Goal: Check status: Check status

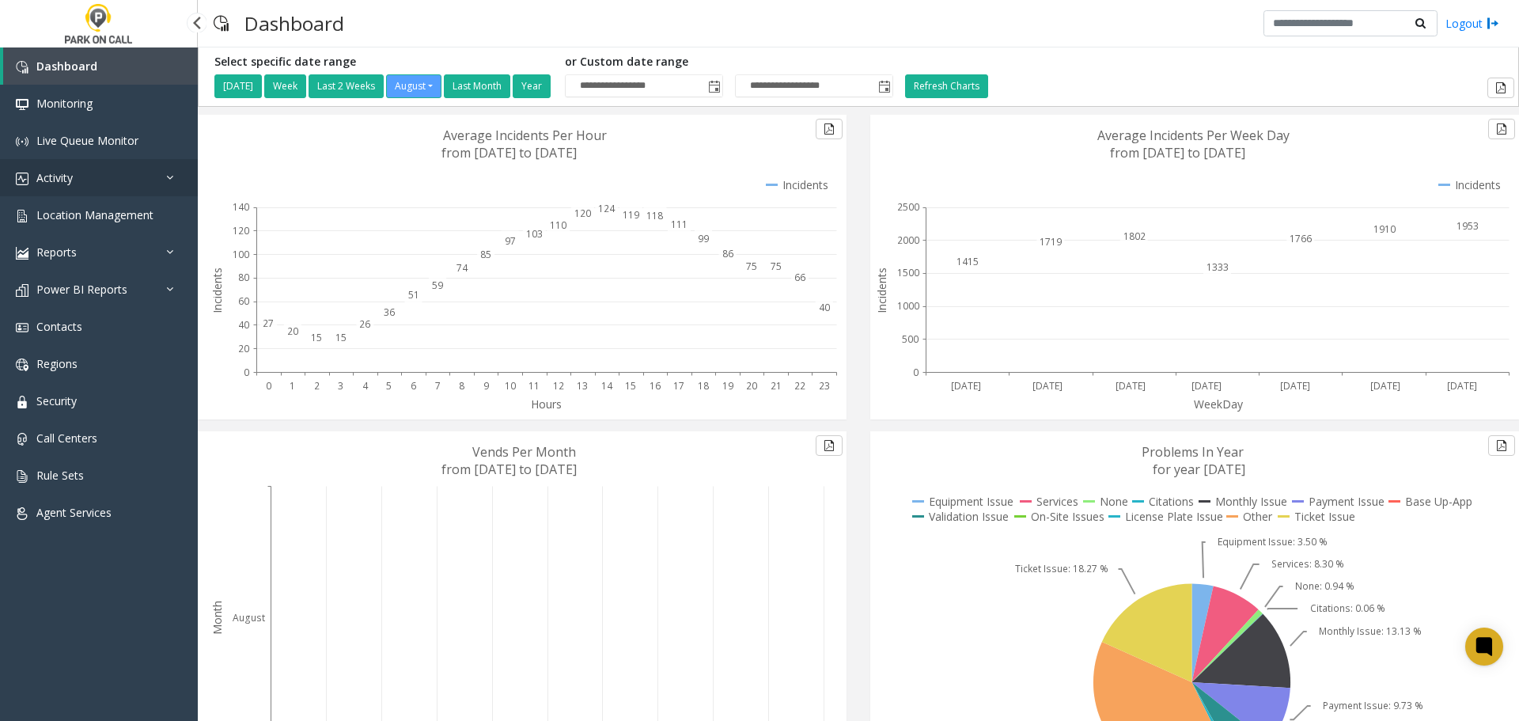
click at [72, 185] on link "Activity" at bounding box center [99, 177] width 198 height 37
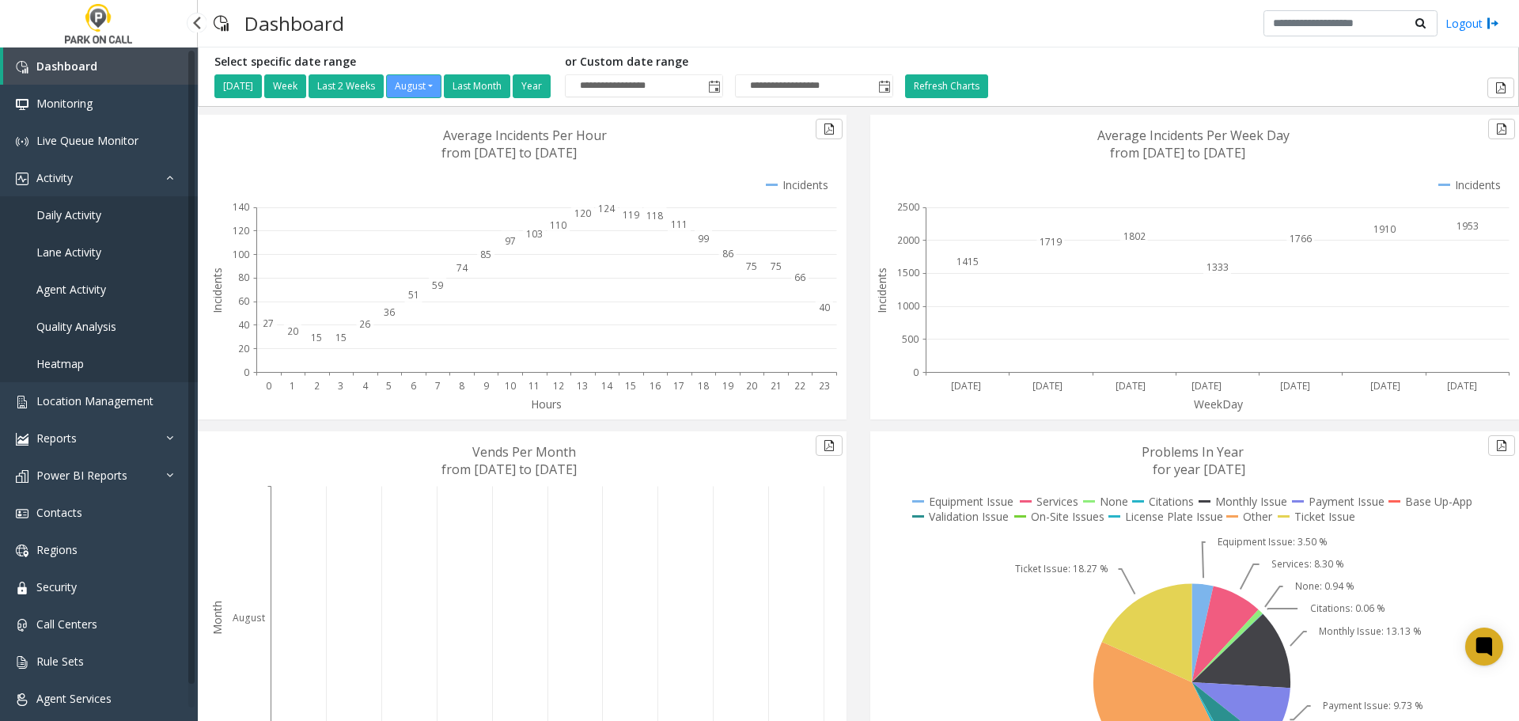
click at [82, 249] on span "Lane Activity" at bounding box center [68, 252] width 65 height 15
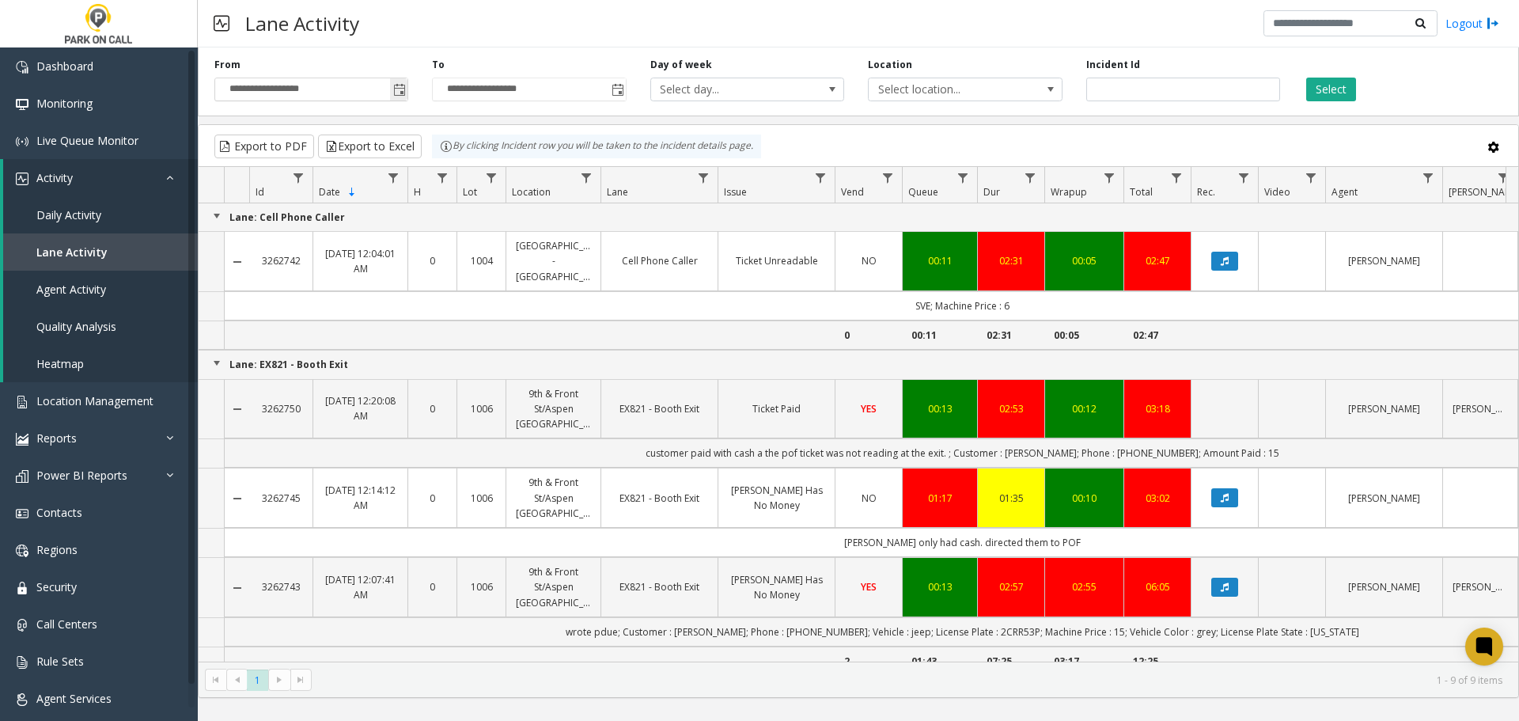
click at [400, 89] on span "Toggle popup" at bounding box center [399, 90] width 13 height 13
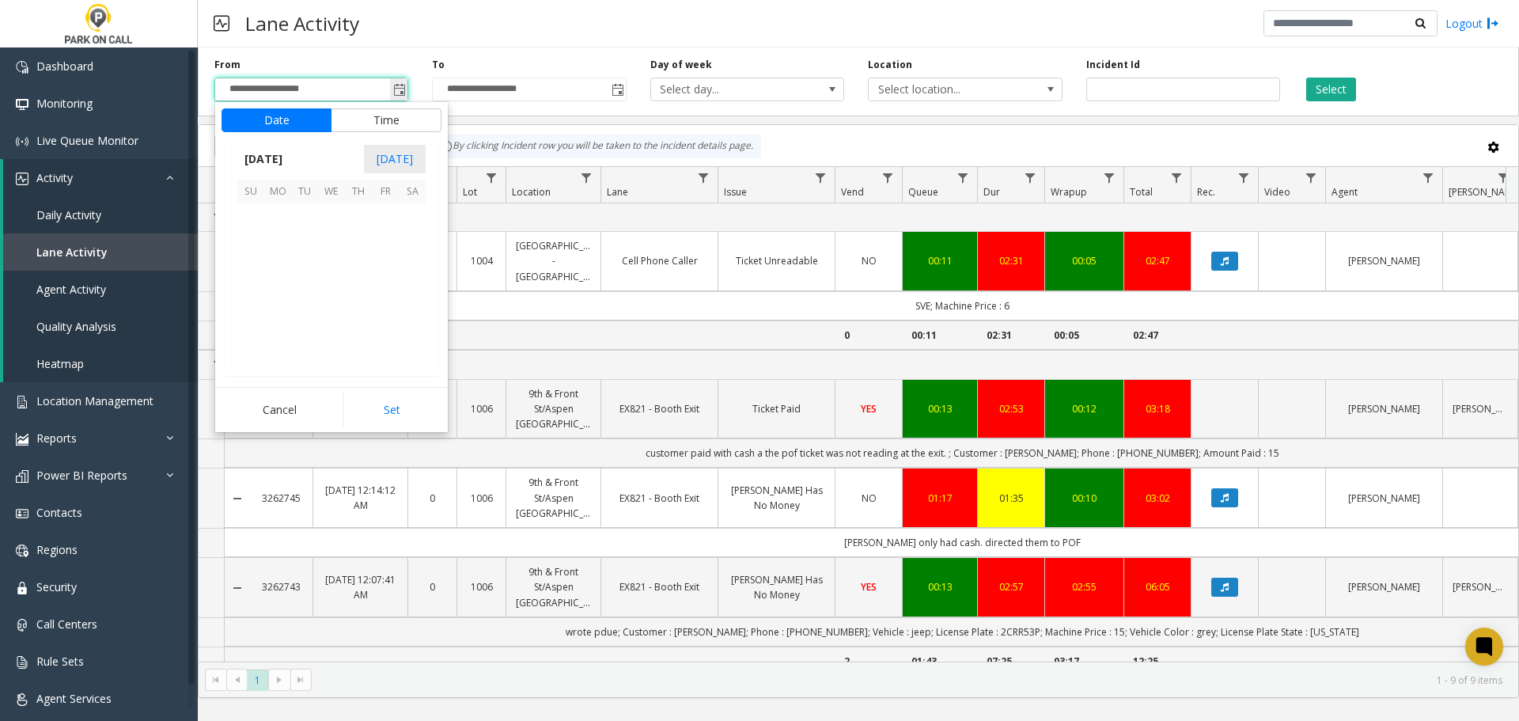
scroll to position [283823, 0]
click at [308, 328] on span "26" at bounding box center [304, 324] width 27 height 27
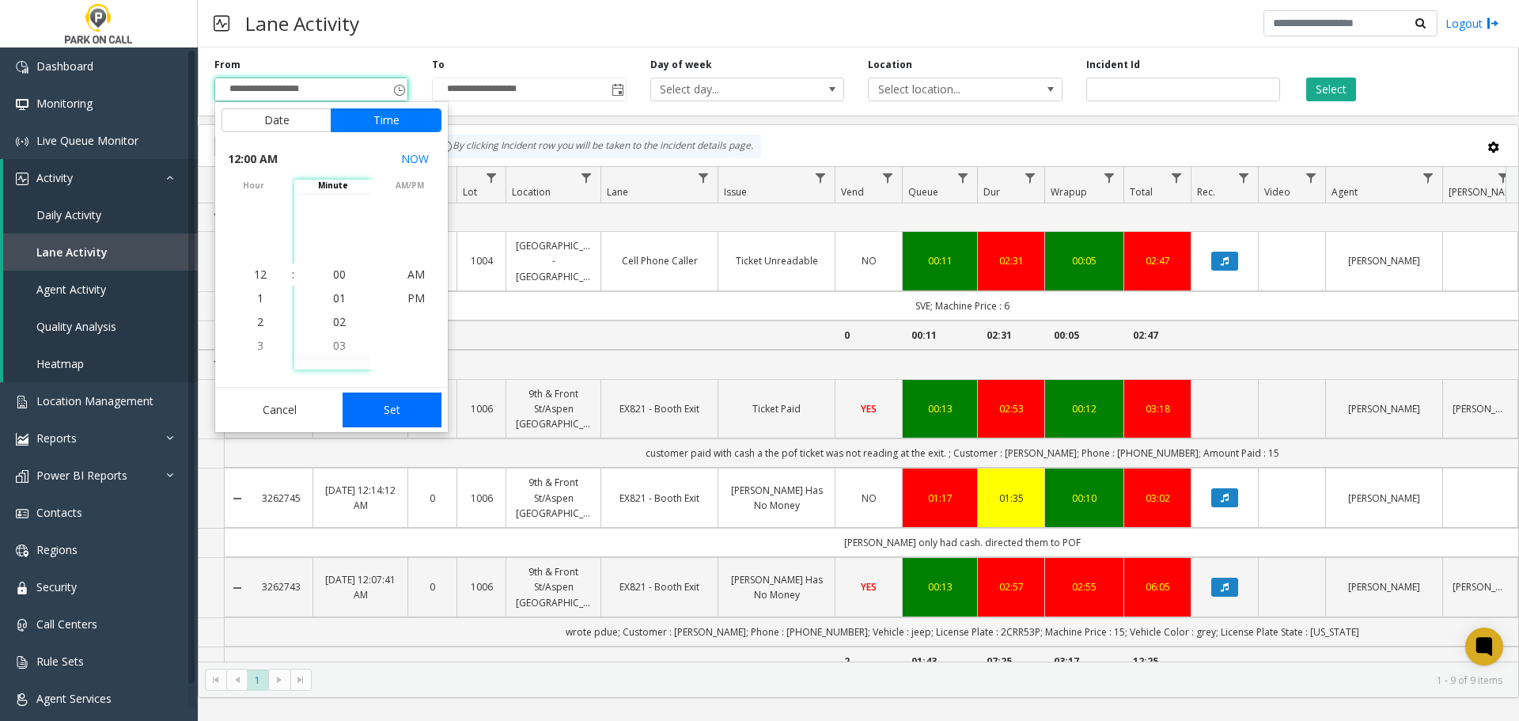
click at [388, 415] on app-root "**********" at bounding box center [759, 360] width 1519 height 721
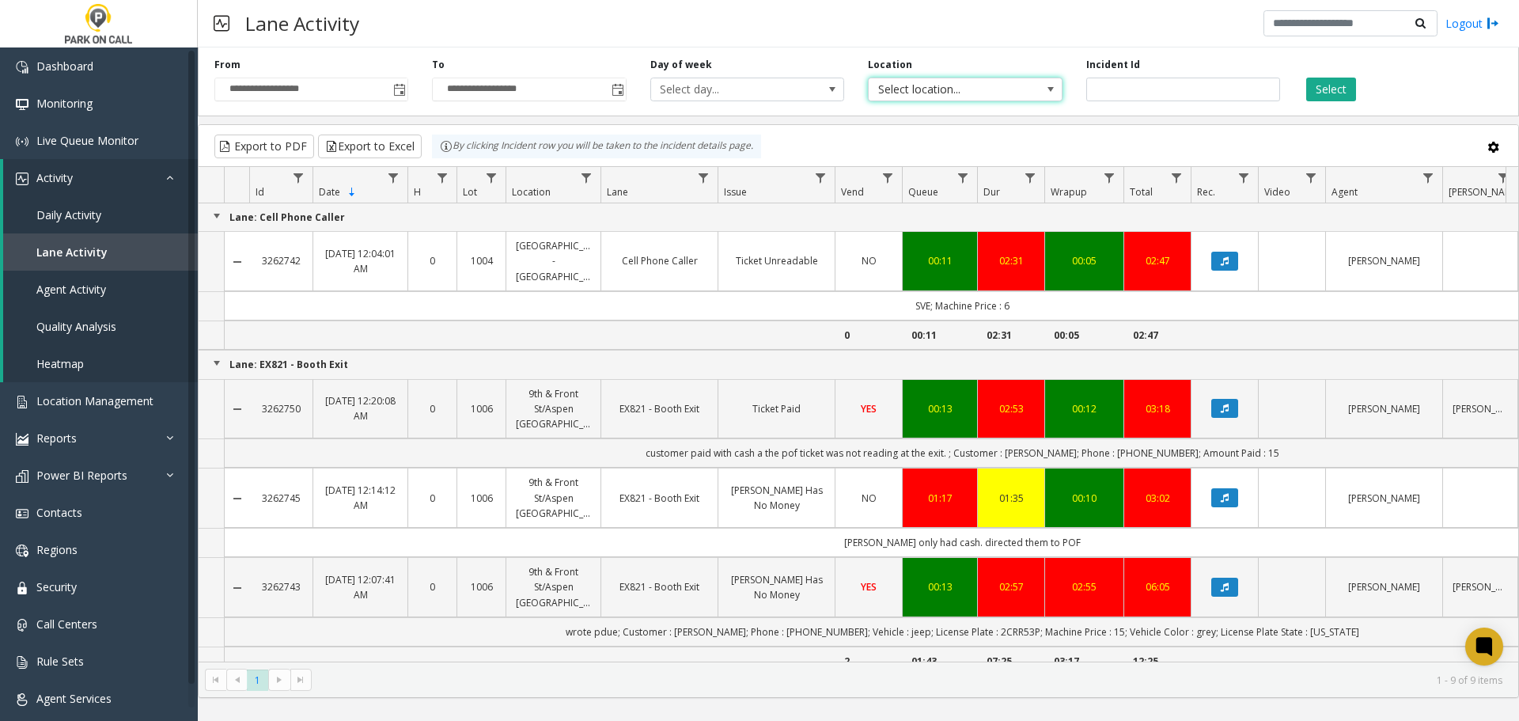
click at [1033, 85] on span "Select location..." at bounding box center [965, 90] width 194 height 24
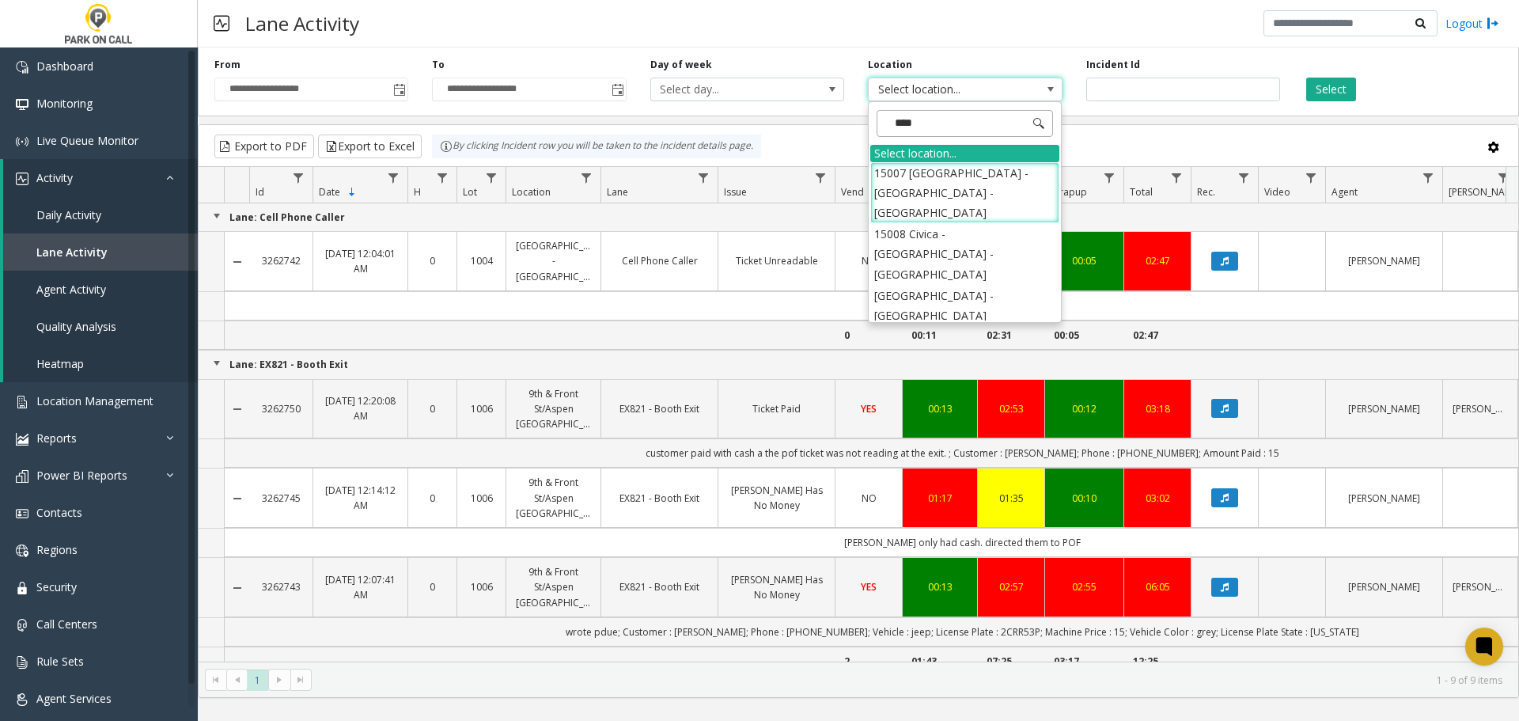
type input "*****"
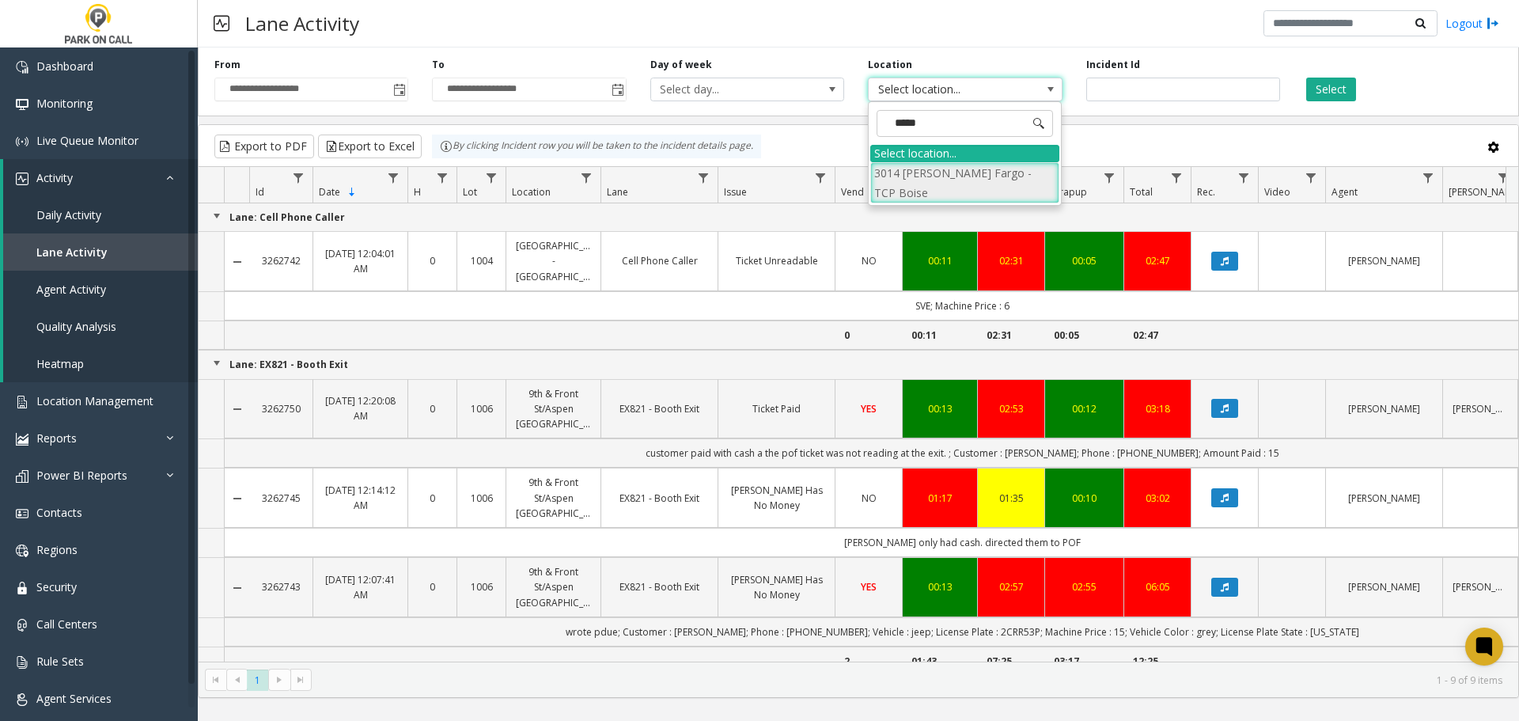
click at [970, 175] on li "3014 [PERSON_NAME] Fargo - TCP Boise" at bounding box center [964, 182] width 189 height 41
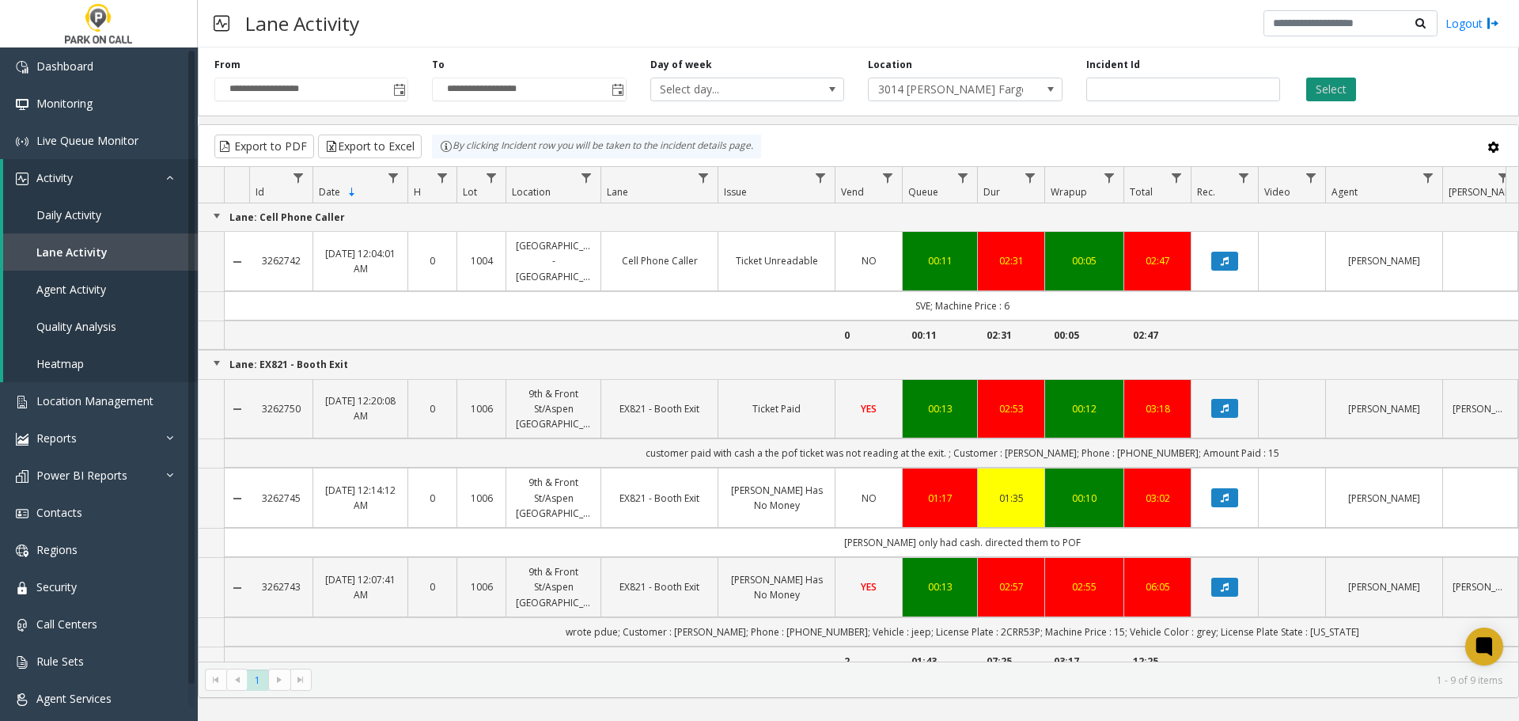
click at [1326, 94] on button "Select" at bounding box center [1331, 90] width 50 height 24
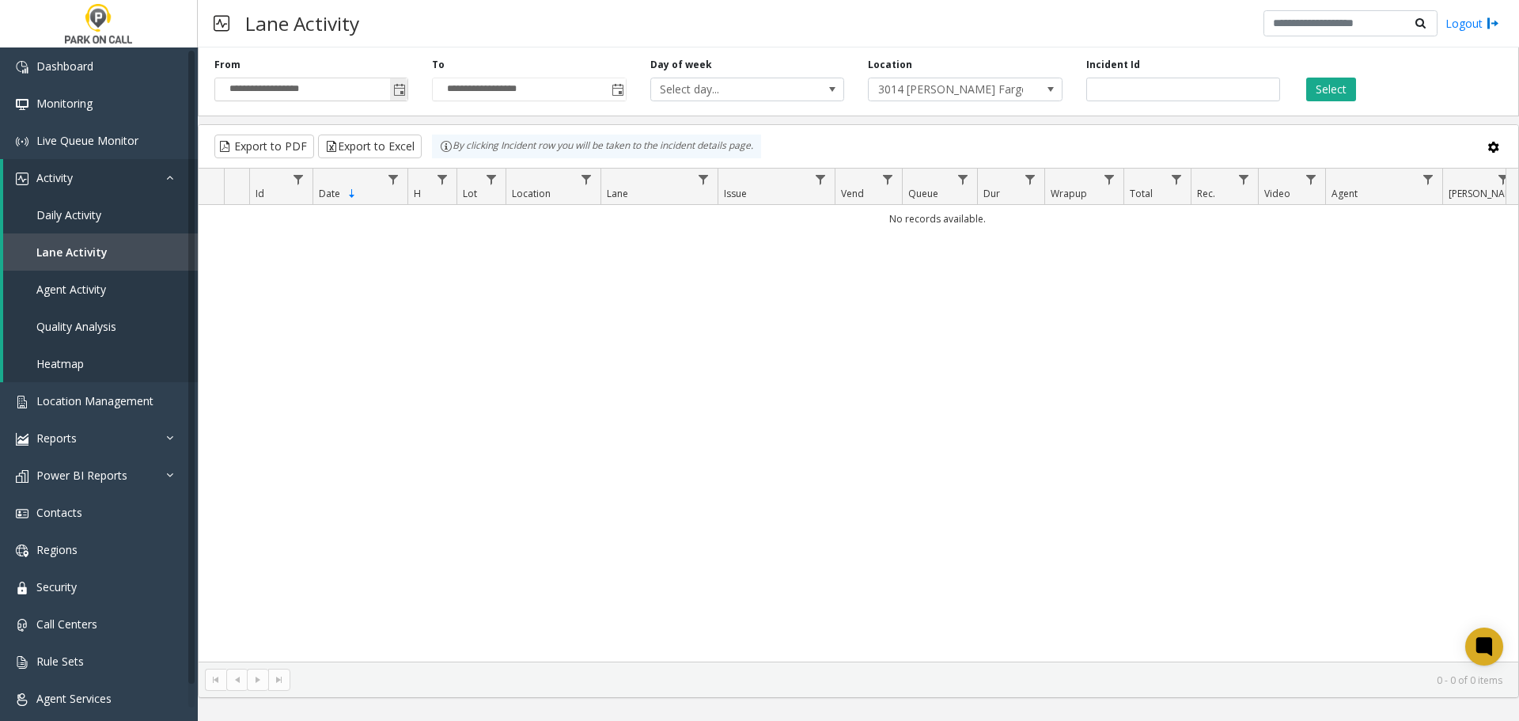
click at [400, 89] on span "Toggle popup" at bounding box center [399, 90] width 13 height 13
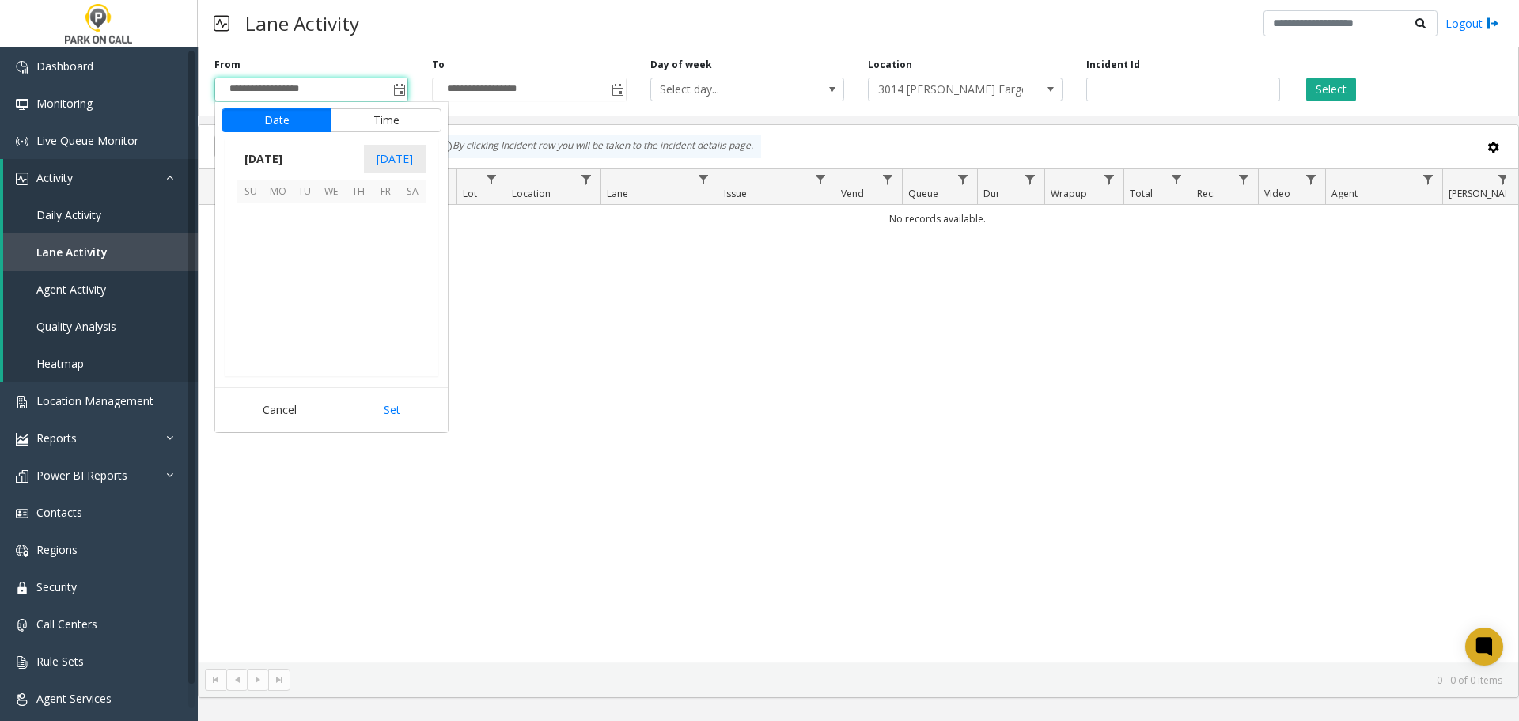
scroll to position [283823, 0]
click at [301, 332] on span "26" at bounding box center [304, 324] width 27 height 27
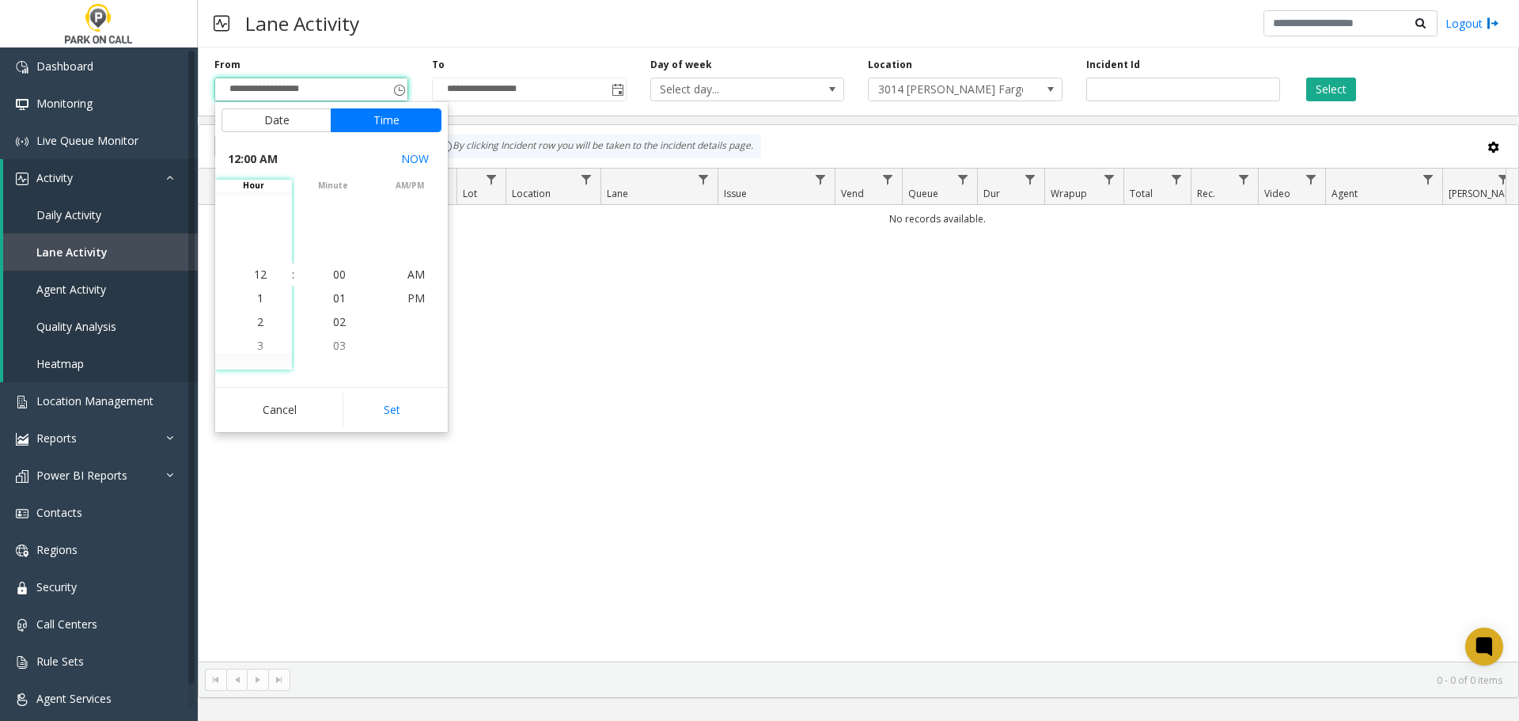
click at [394, 414] on button "Set" at bounding box center [393, 410] width 100 height 35
type input "**********"
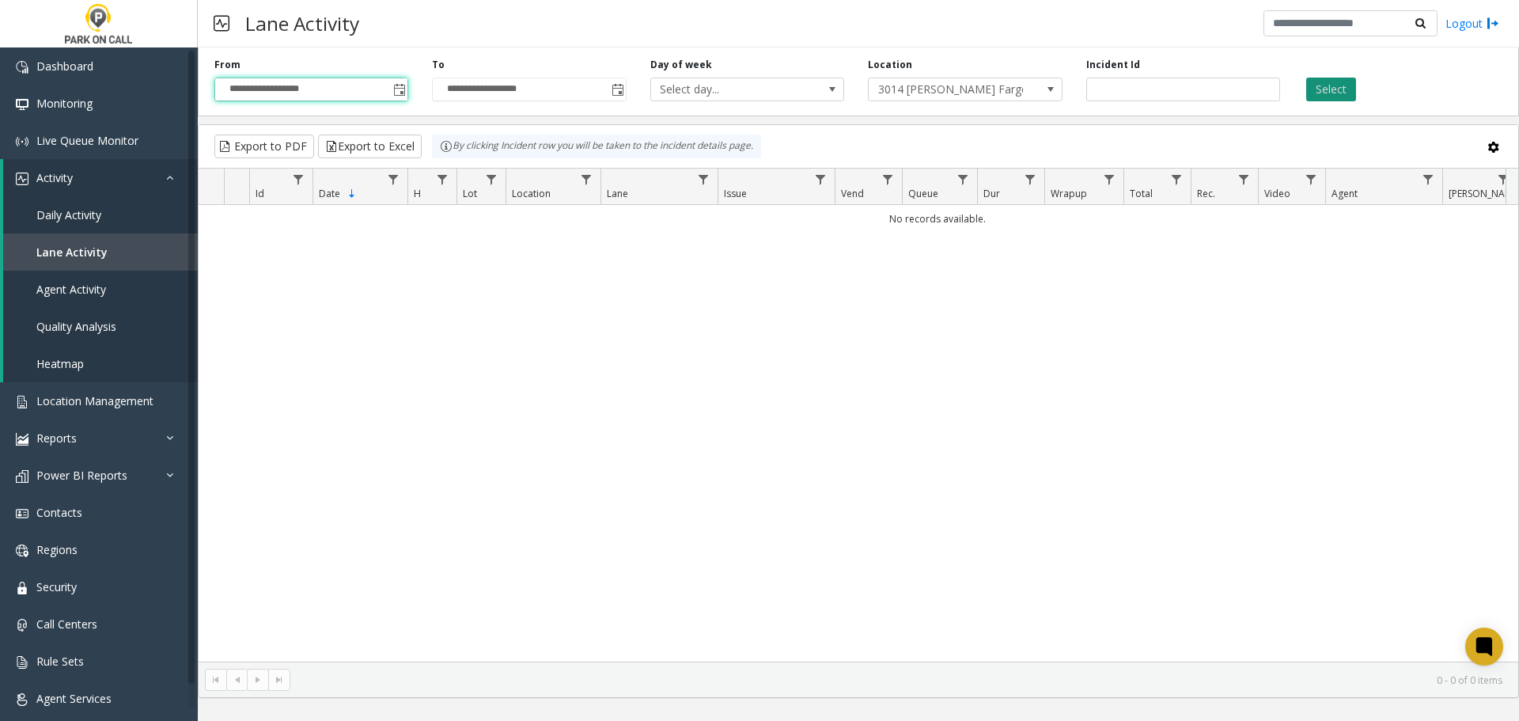
click at [1324, 97] on button "Select" at bounding box center [1331, 90] width 50 height 24
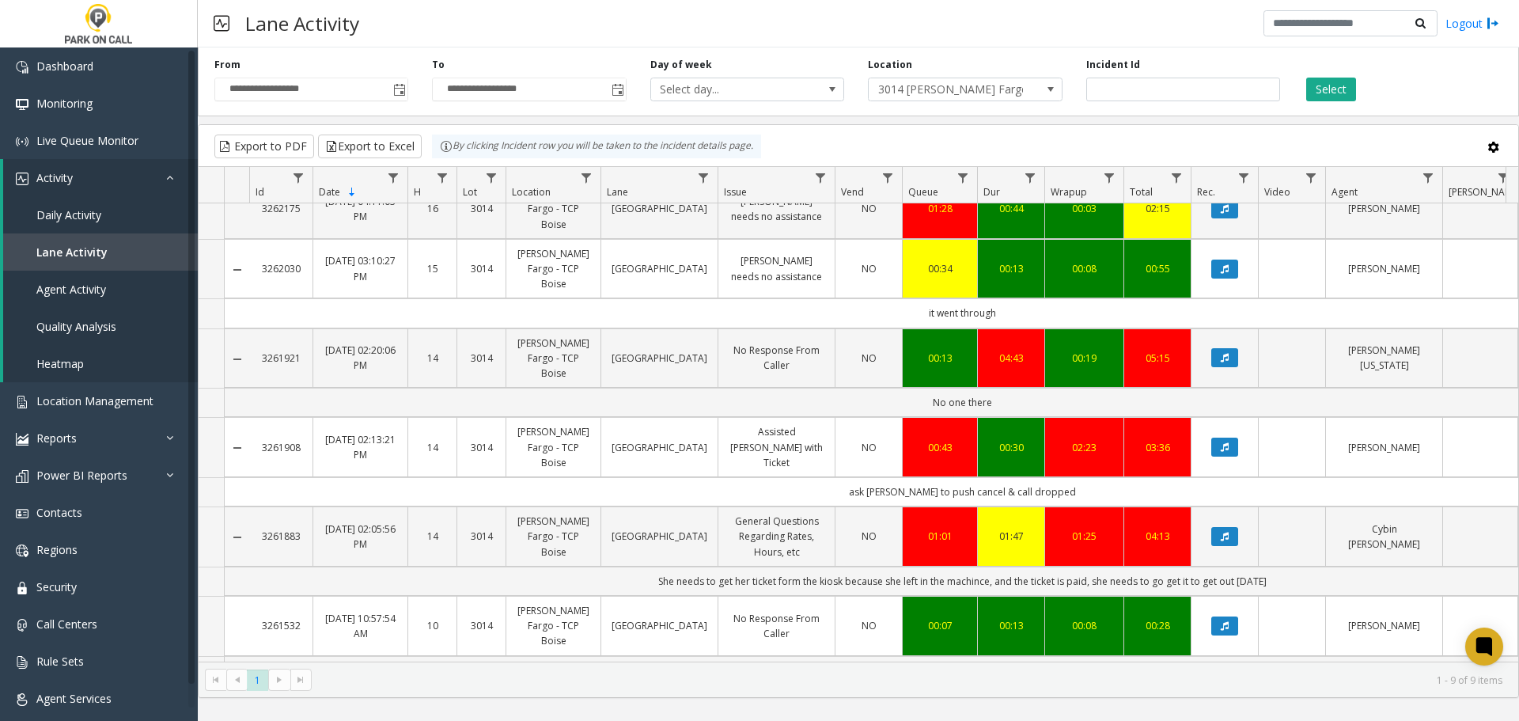
scroll to position [365, 0]
